Goal: Task Accomplishment & Management: Use online tool/utility

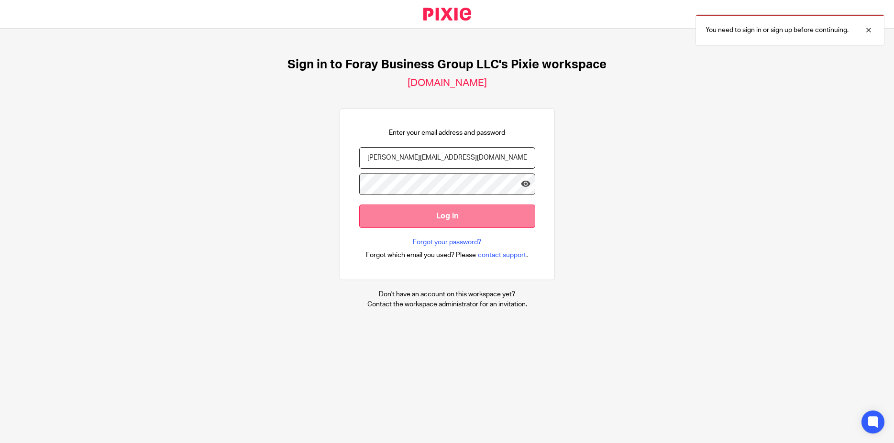
click at [428, 219] on input "Log in" at bounding box center [447, 216] width 176 height 23
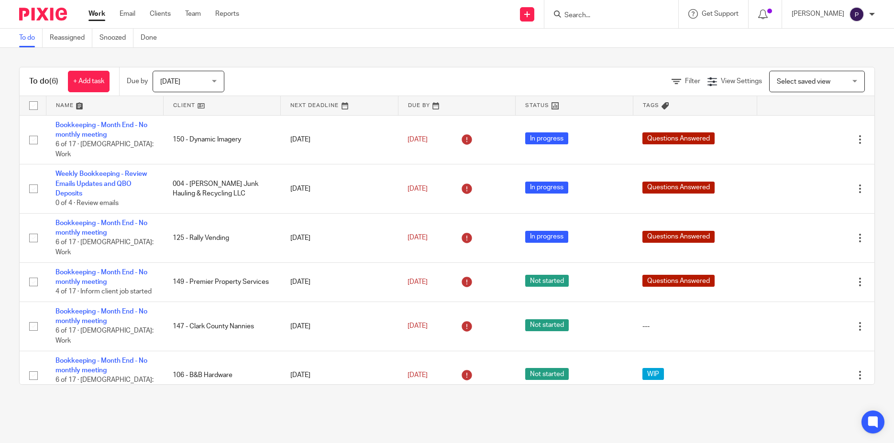
click at [207, 85] on span "[DATE]" at bounding box center [185, 81] width 51 height 20
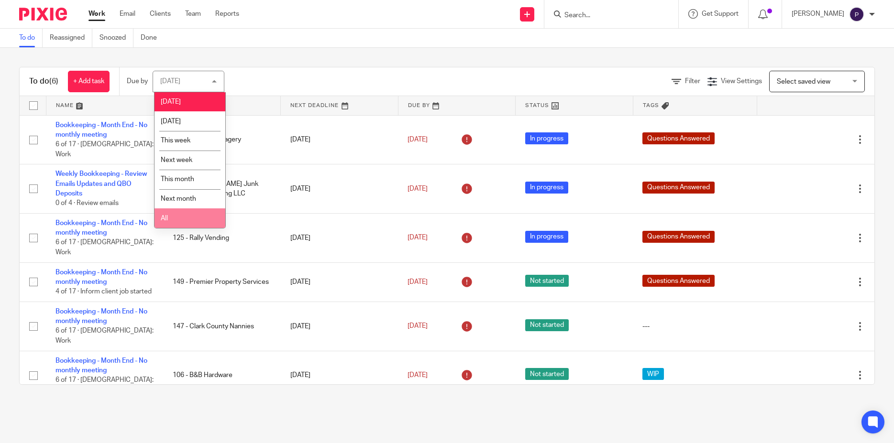
click at [183, 217] on li "All" at bounding box center [189, 218] width 71 height 20
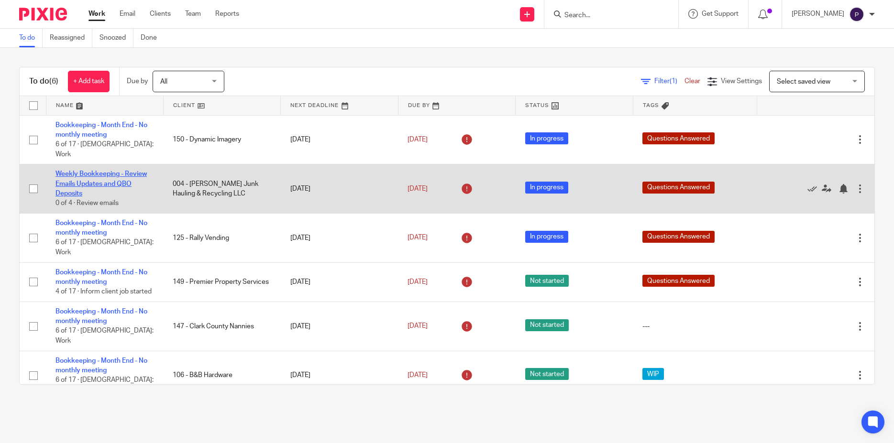
click at [108, 171] on link "Weekly Bookkeeping - Review Emails Updates and QBO Deposits" at bounding box center [100, 184] width 91 height 26
